Goal: Information Seeking & Learning: Learn about a topic

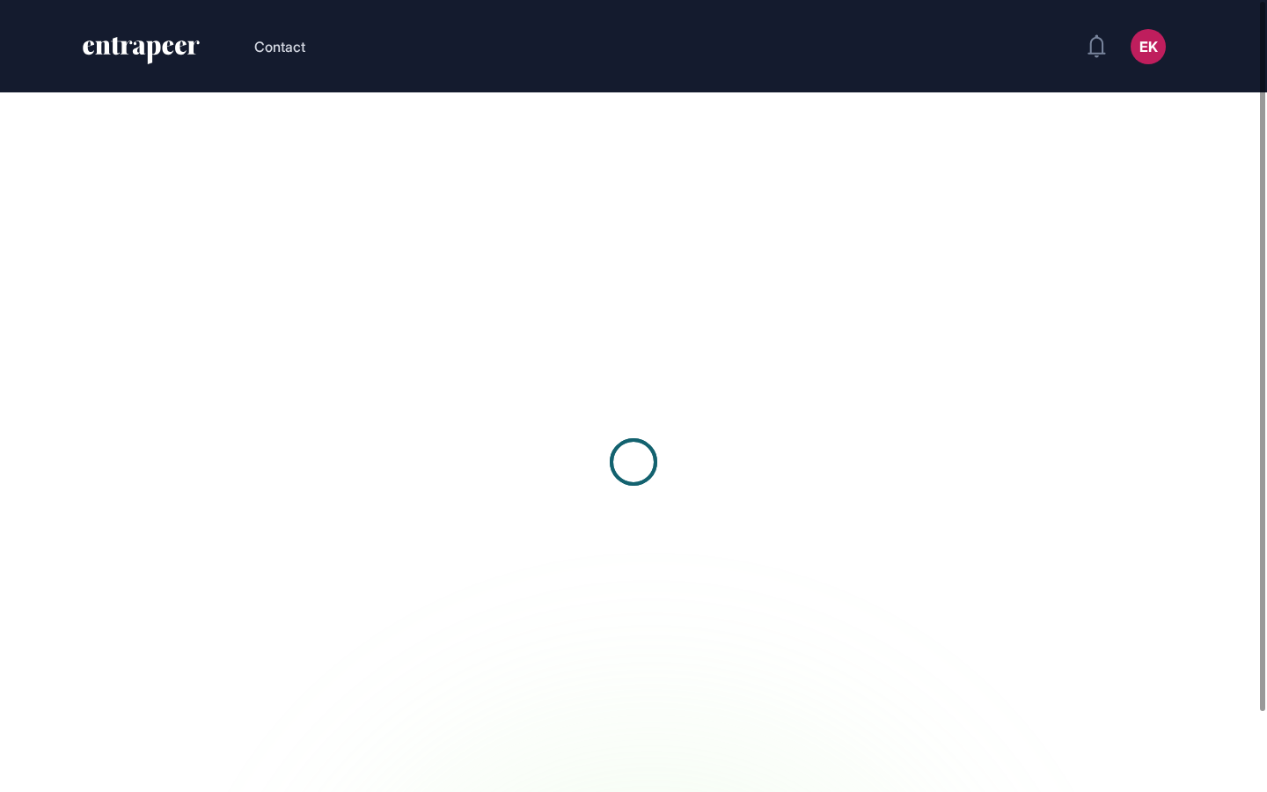
scroll to position [1, 1]
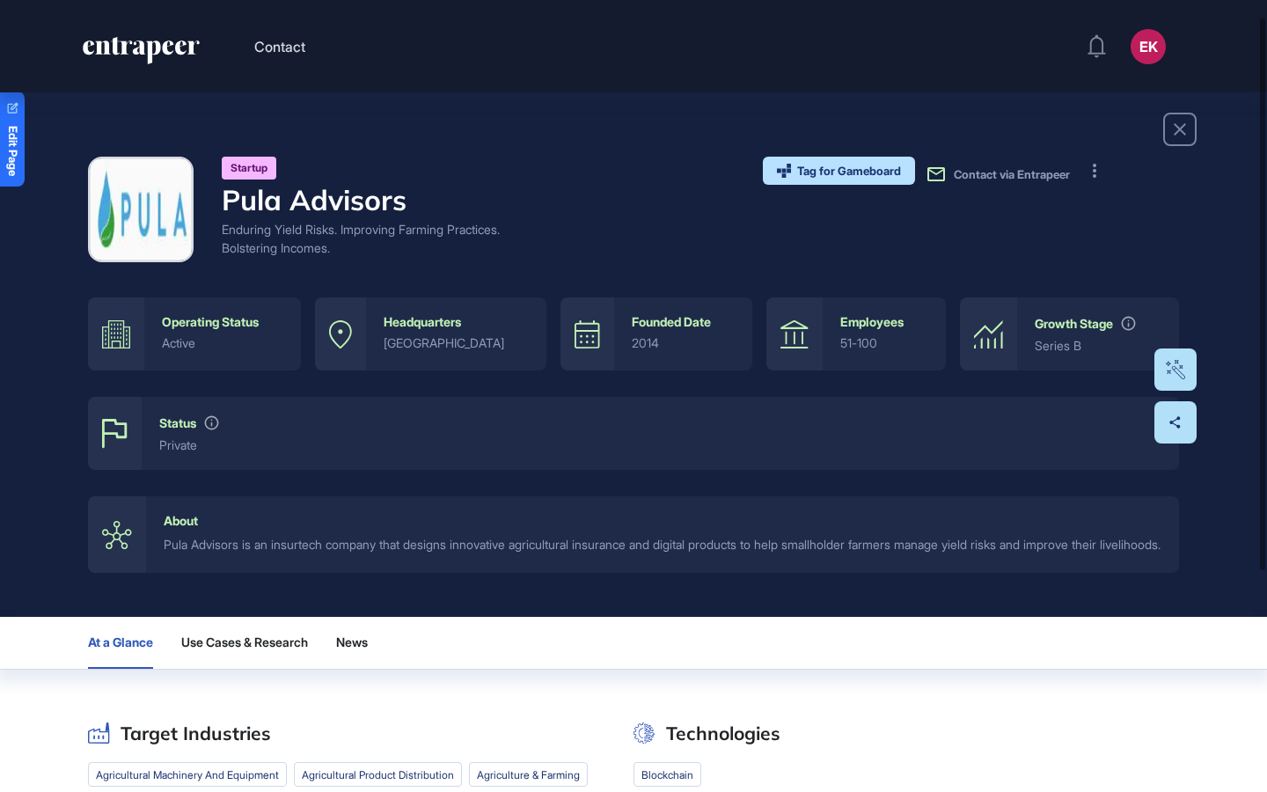
scroll to position [21, 0]
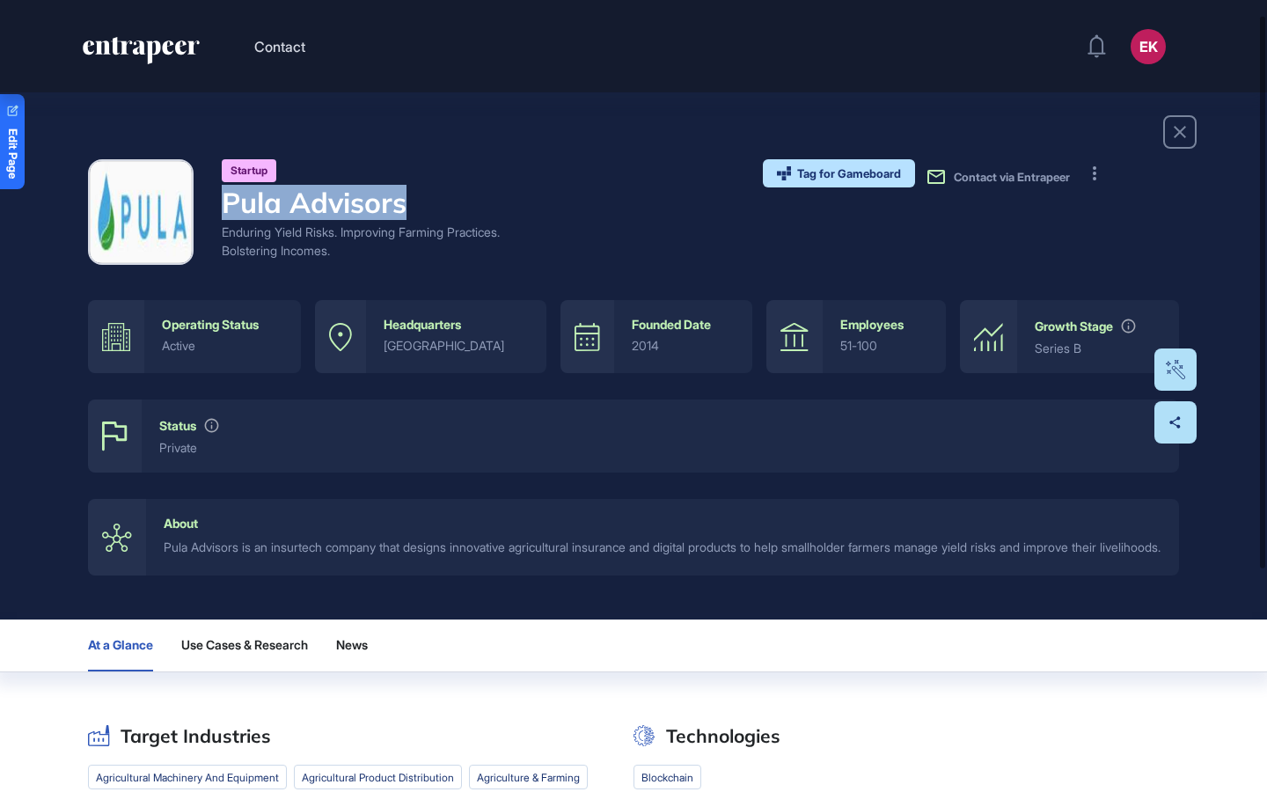
drag, startPoint x: 415, startPoint y: 203, endPoint x: 223, endPoint y: 201, distance: 192.8
click at [222, 201] on h4 "Pula Advisors" at bounding box center [371, 202] width 299 height 33
copy h4 "Pula Advisors"
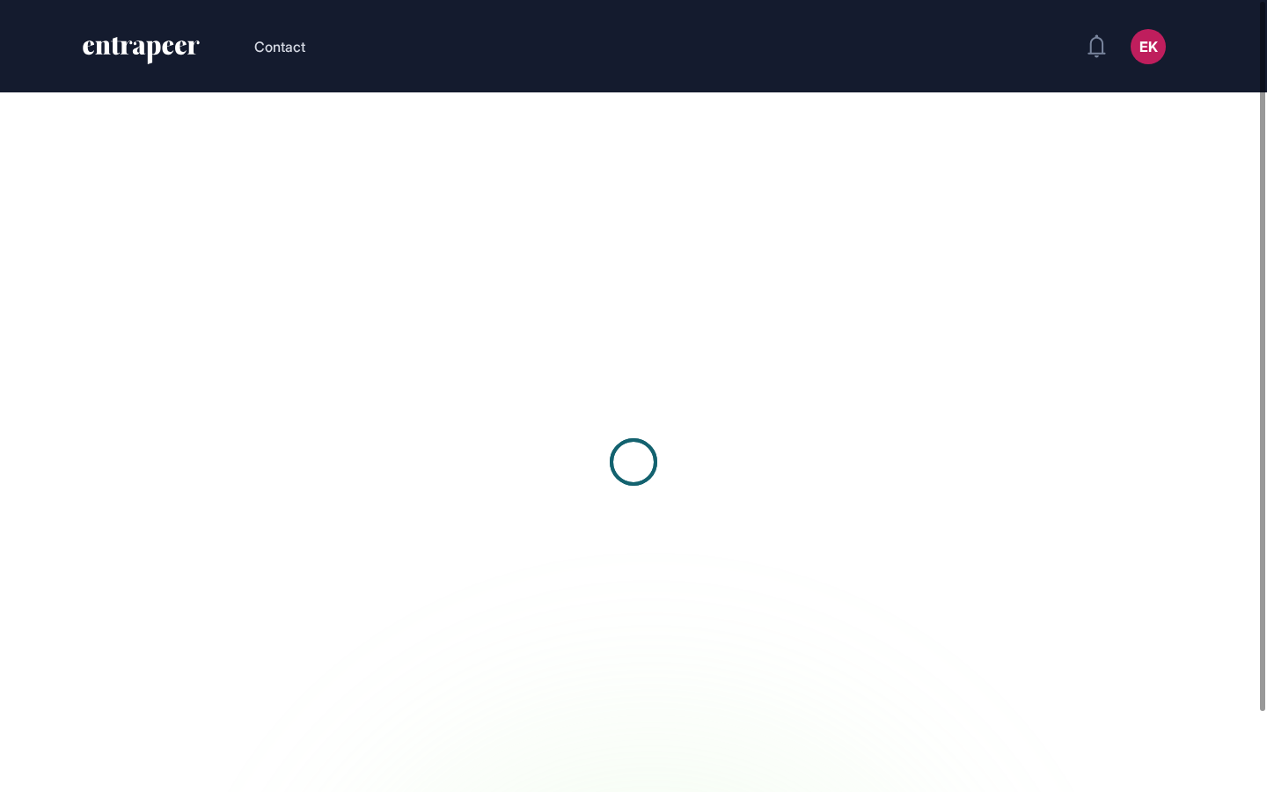
scroll to position [1, 1]
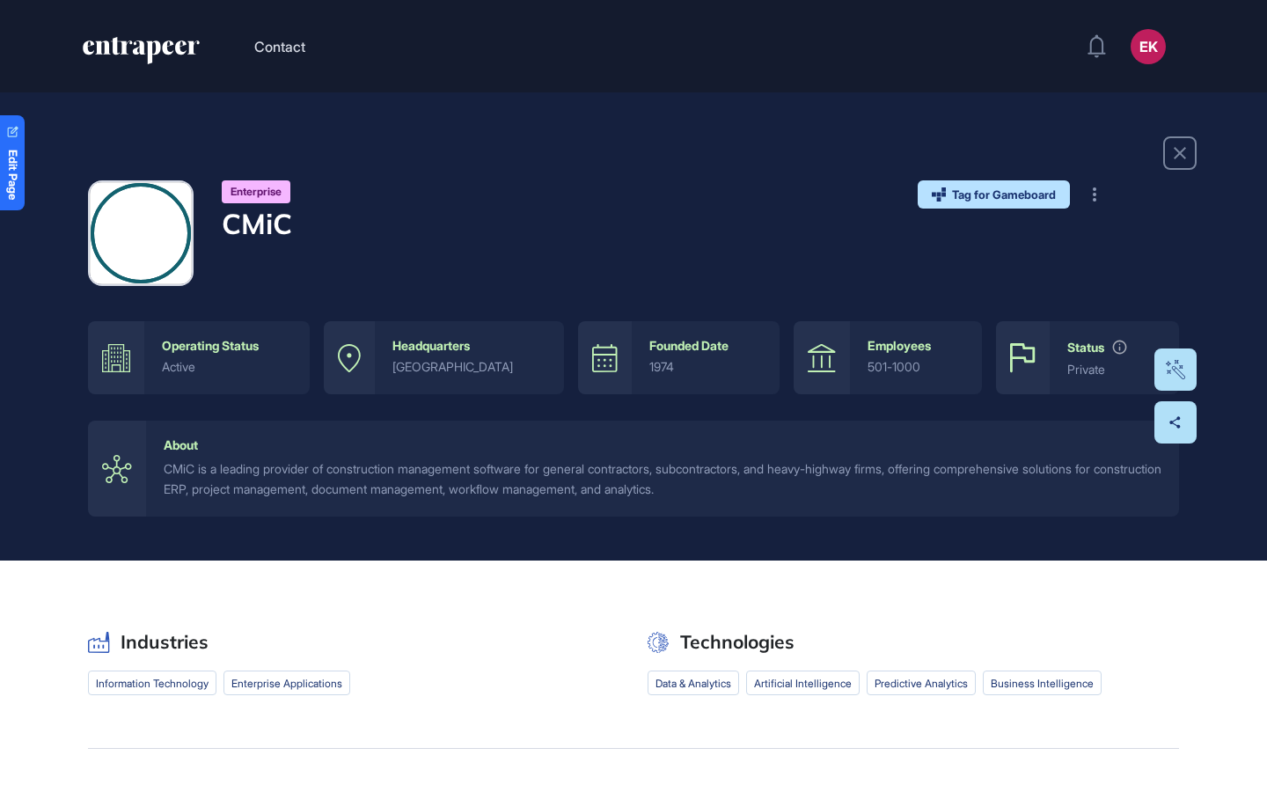
scroll to position [1, 1]
click at [252, 232] on h4 "CMiC" at bounding box center [257, 223] width 70 height 33
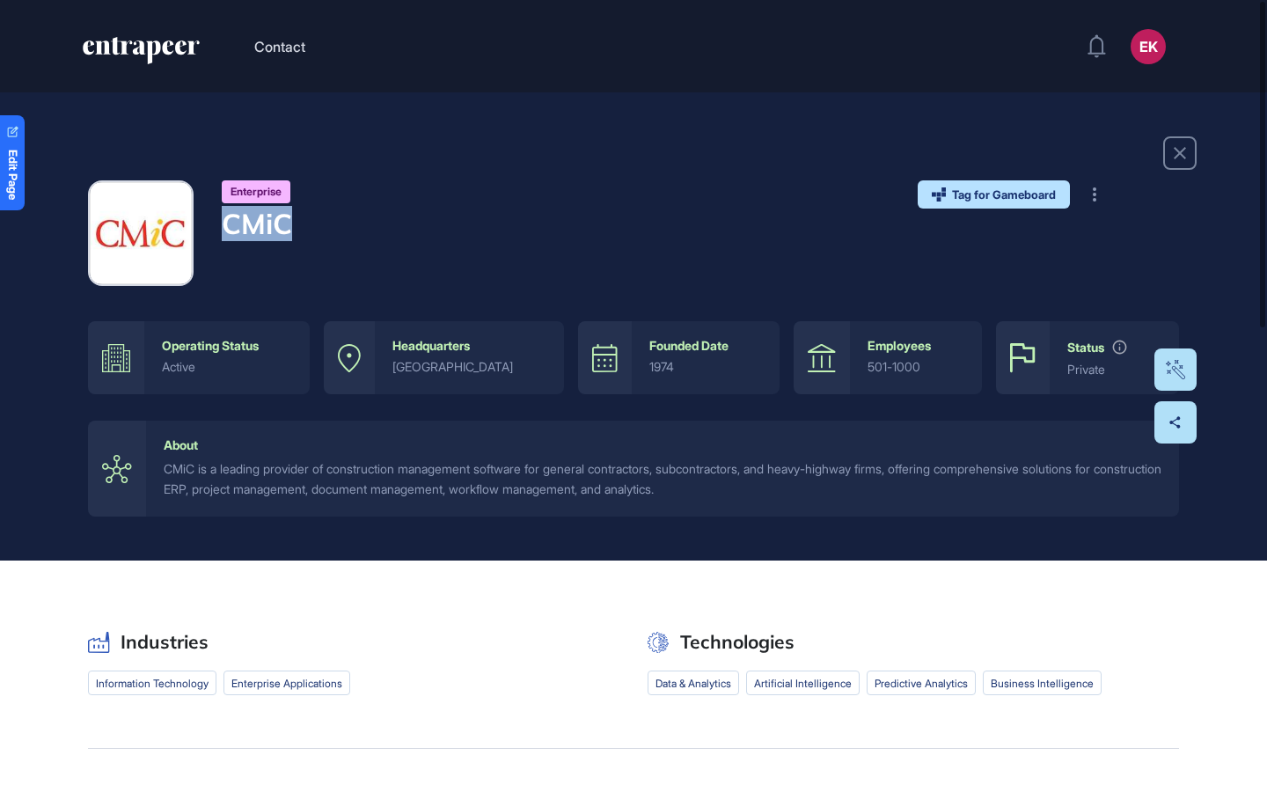
click at [252, 232] on h4 "CMiC" at bounding box center [257, 223] width 70 height 33
copy h4 "CMiC"
